Goal: Navigation & Orientation: Find specific page/section

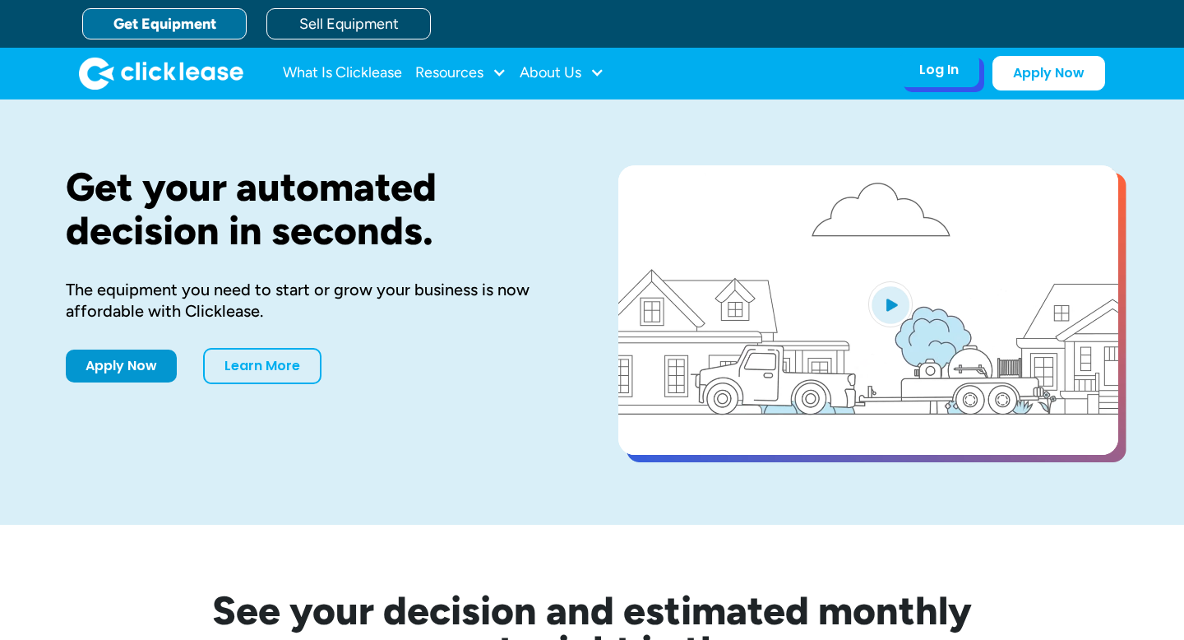
click at [946, 86] on div "Log In Account login I use Clicklease to get my equipment Partner Portal I offe…" at bounding box center [939, 70] width 81 height 35
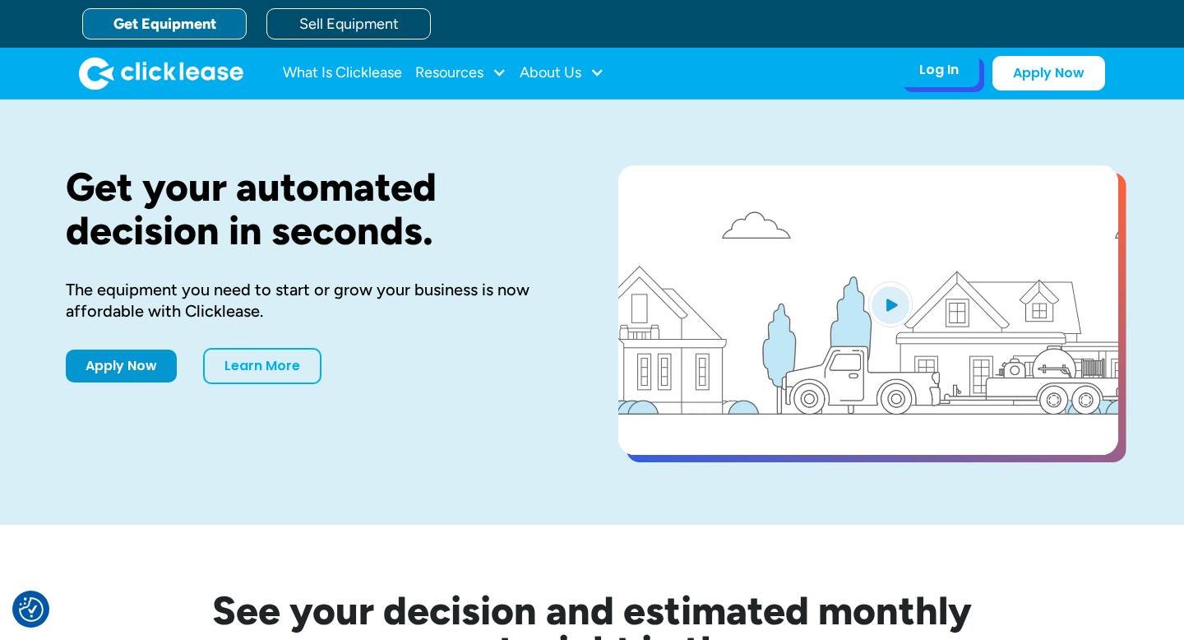
click at [936, 77] on div "Log In" at bounding box center [939, 70] width 39 height 16
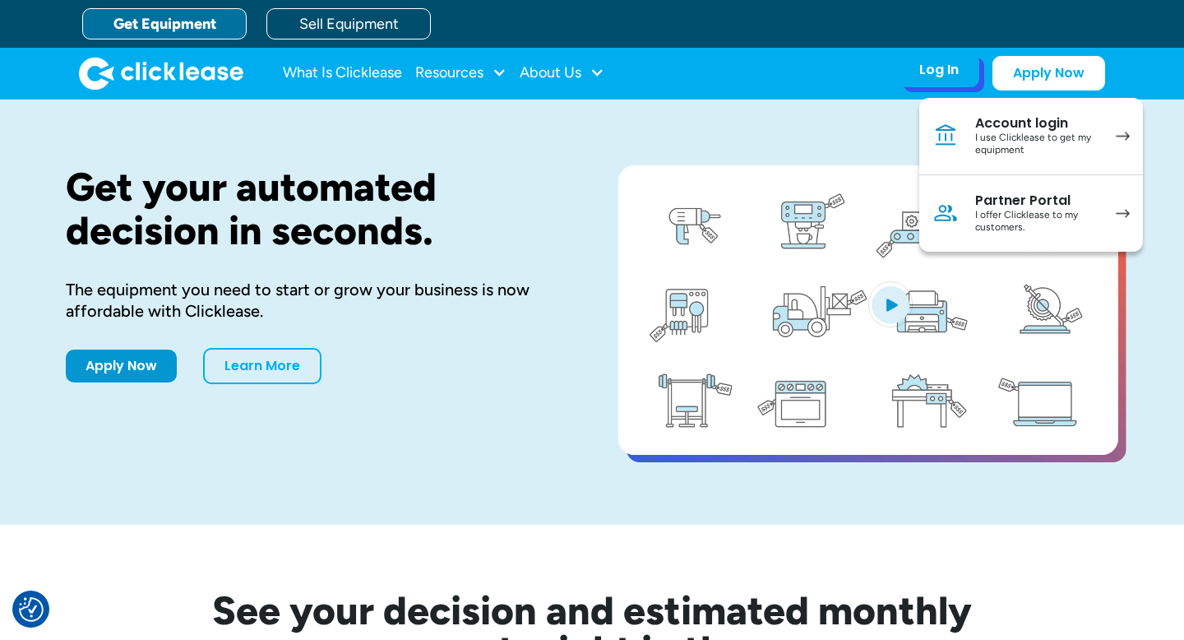
click at [1028, 220] on div "I offer Clicklease to my customers." at bounding box center [1037, 221] width 124 height 25
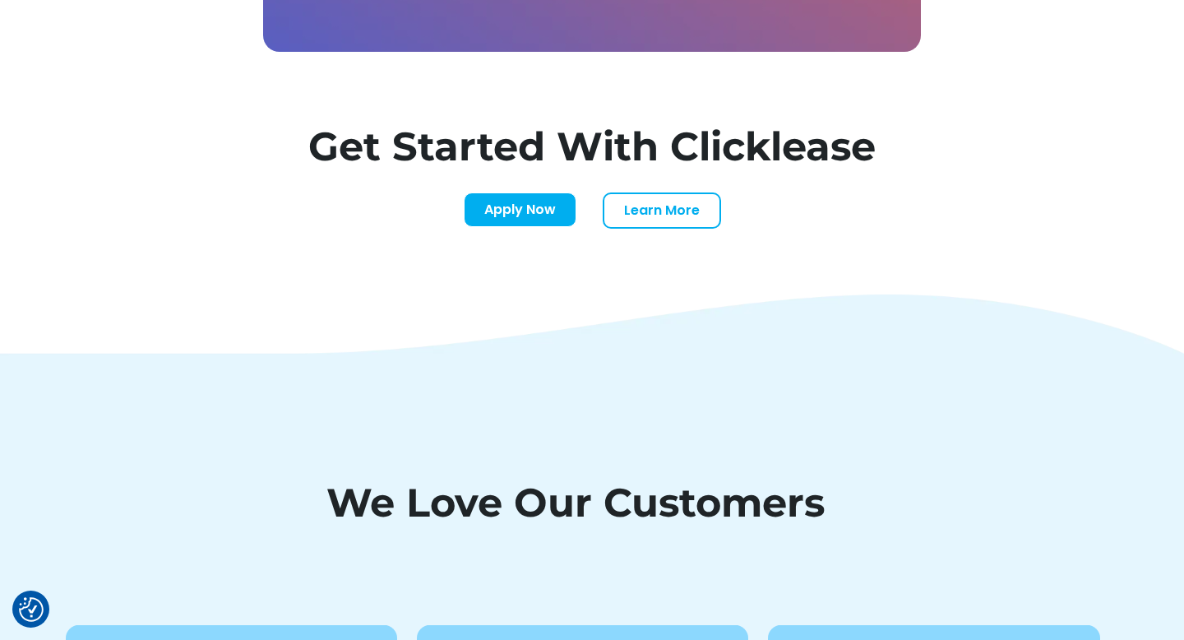
scroll to position [5112, 0]
